Goal: Task Accomplishment & Management: Manage account settings

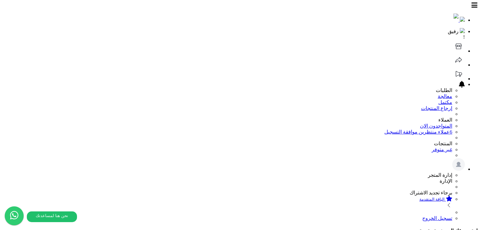
scroll to position [106, 0]
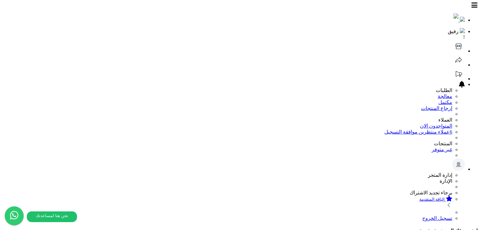
scroll to position [106, 0]
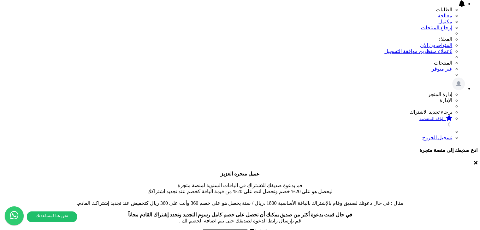
scroll to position [63, 0]
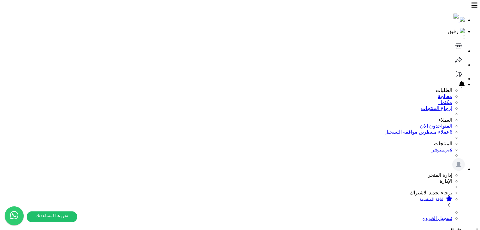
select select
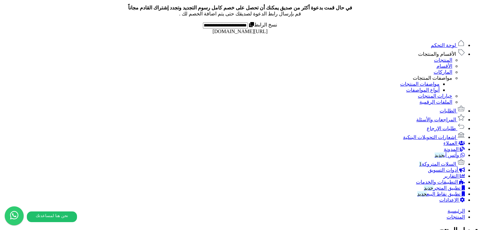
scroll to position [316, 0]
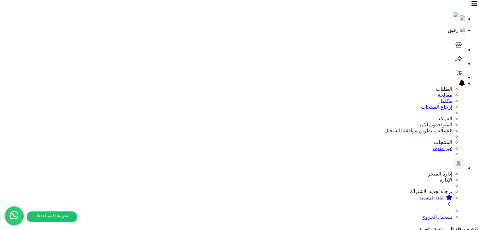
scroll to position [0, 0]
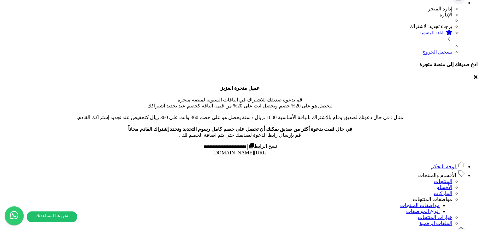
scroll to position [256, 0]
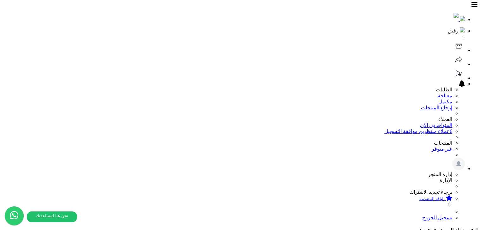
scroll to position [0, 0]
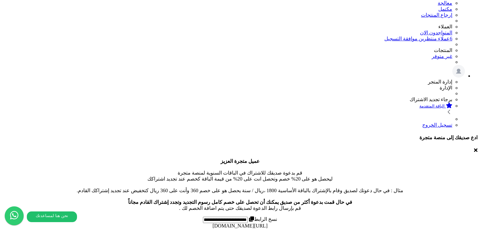
scroll to position [95, 0]
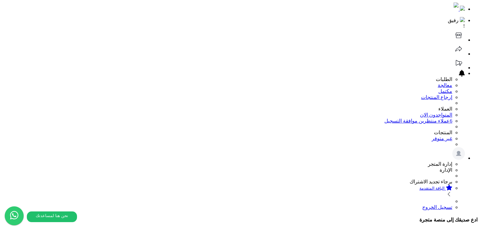
scroll to position [0, 0]
